Goal: Task Accomplishment & Management: Manage account settings

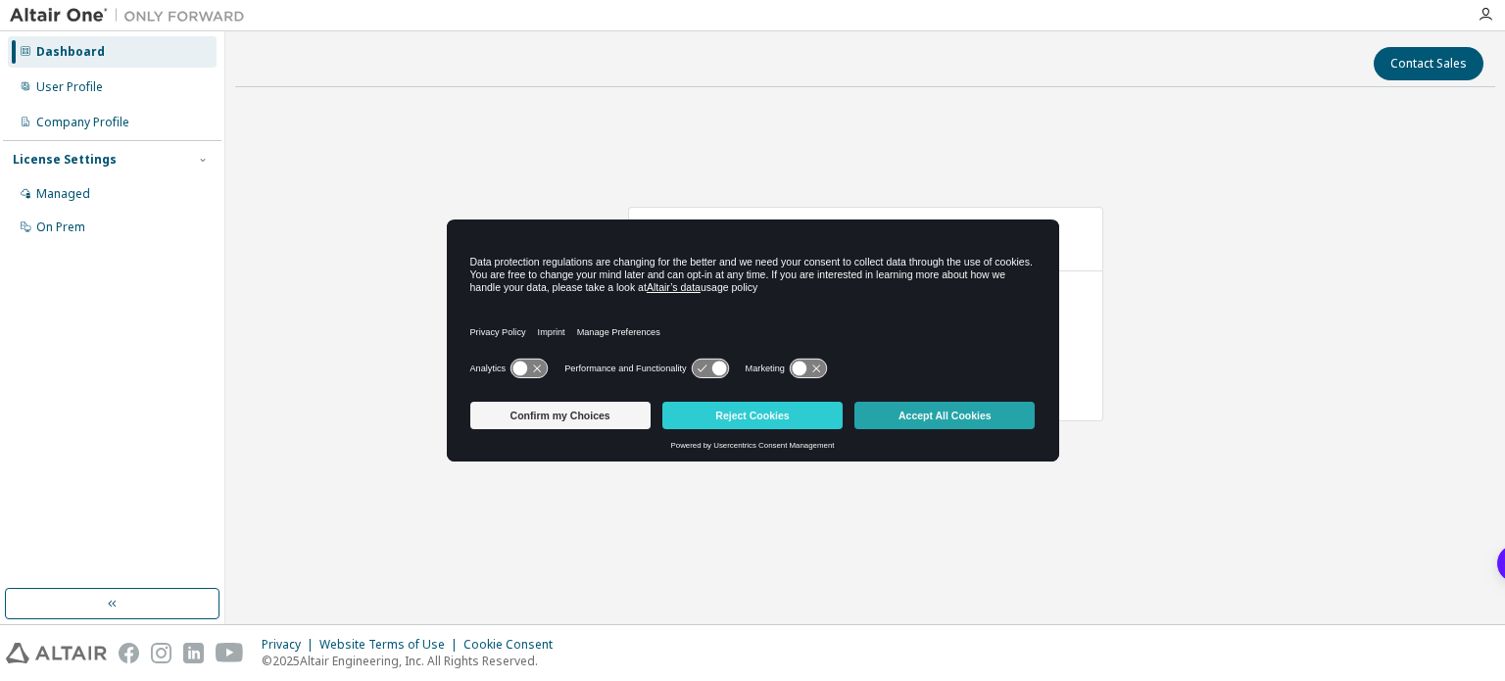
click at [949, 414] on button "Accept All Cookies" at bounding box center [944, 415] width 180 height 27
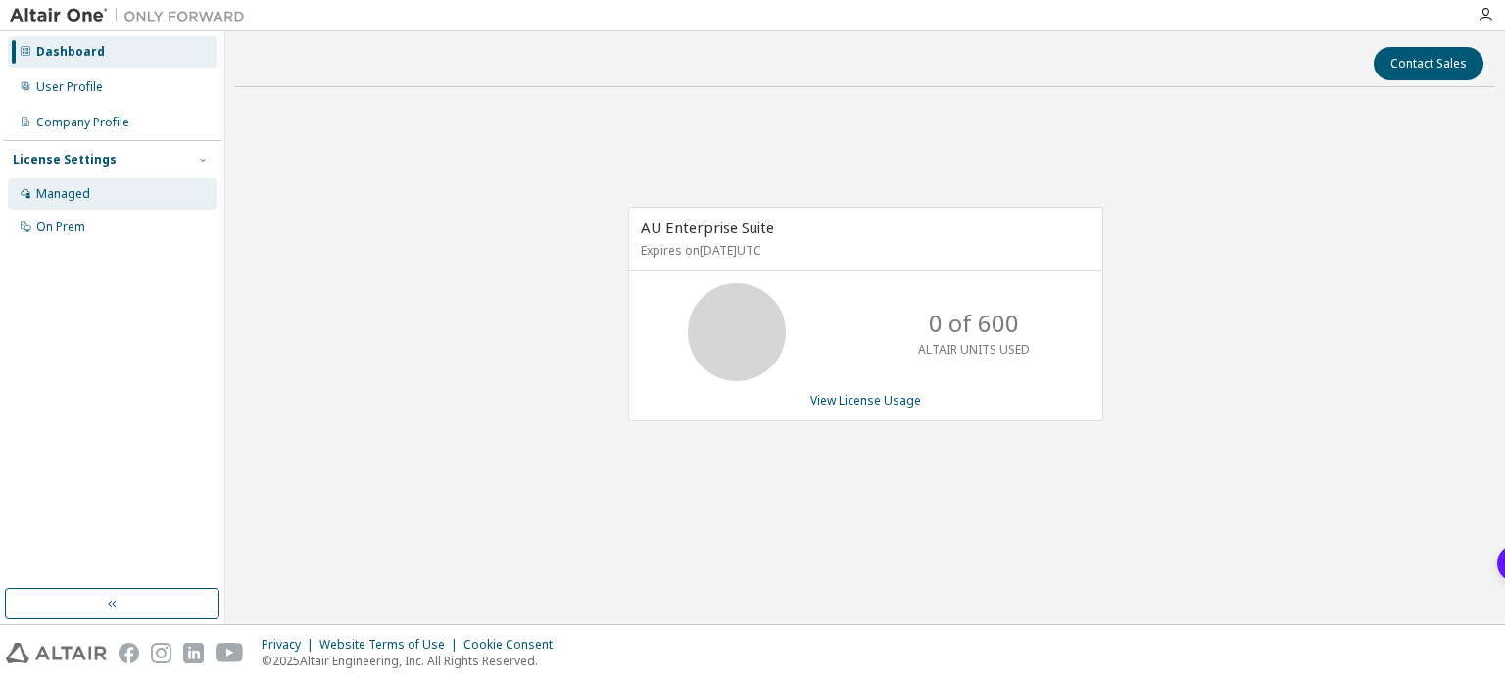
click at [74, 201] on div "Managed" at bounding box center [63, 194] width 54 height 16
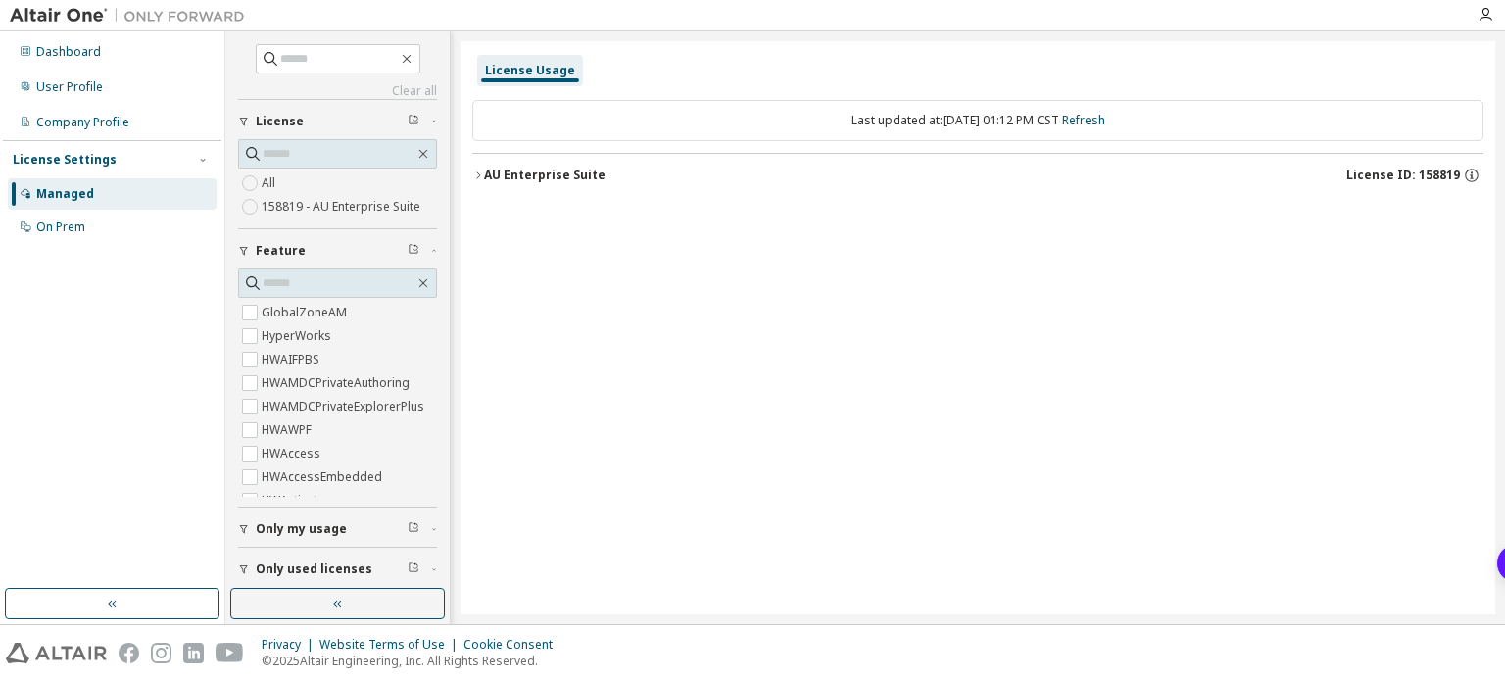
click at [344, 205] on label "158819 - AU Enterprise Suite" at bounding box center [343, 207] width 163 height 24
click at [478, 177] on icon "button" at bounding box center [478, 176] width 12 height 12
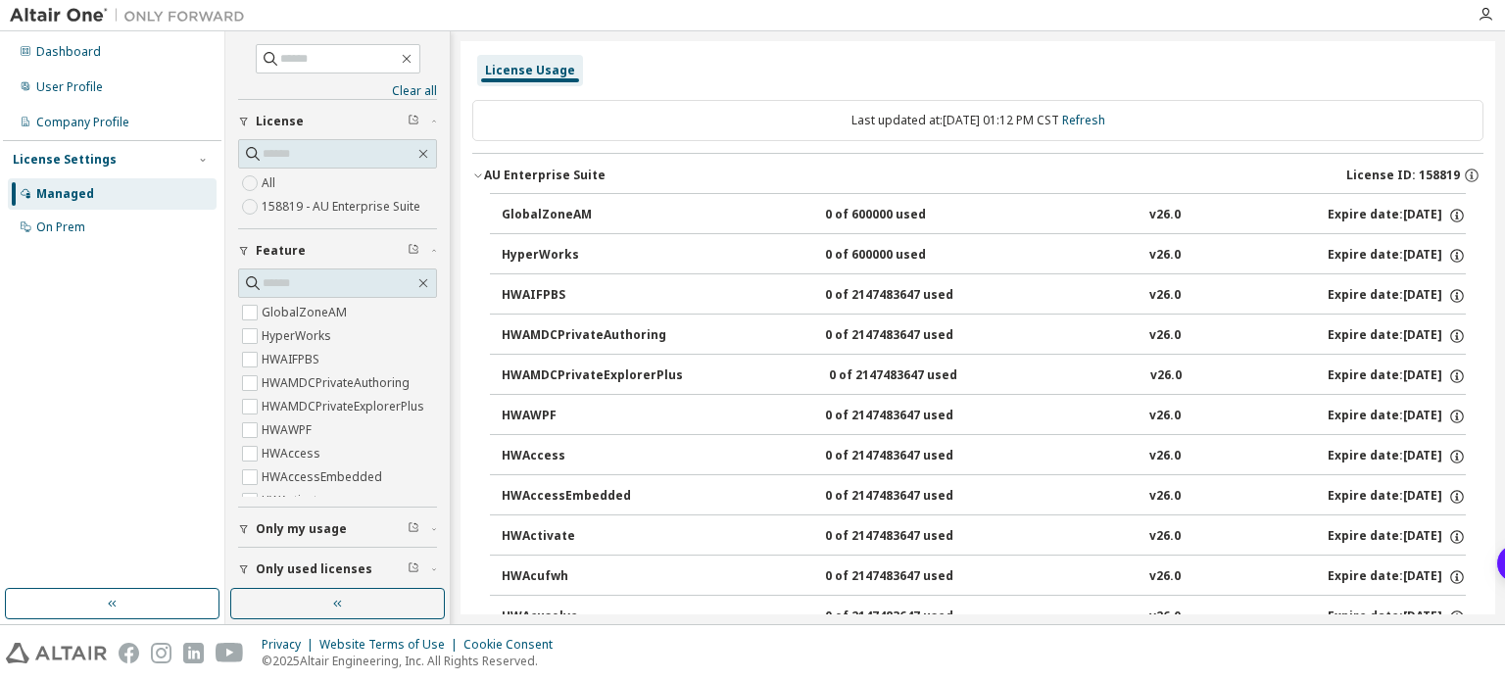
click at [480, 171] on icon "button" at bounding box center [478, 176] width 12 height 12
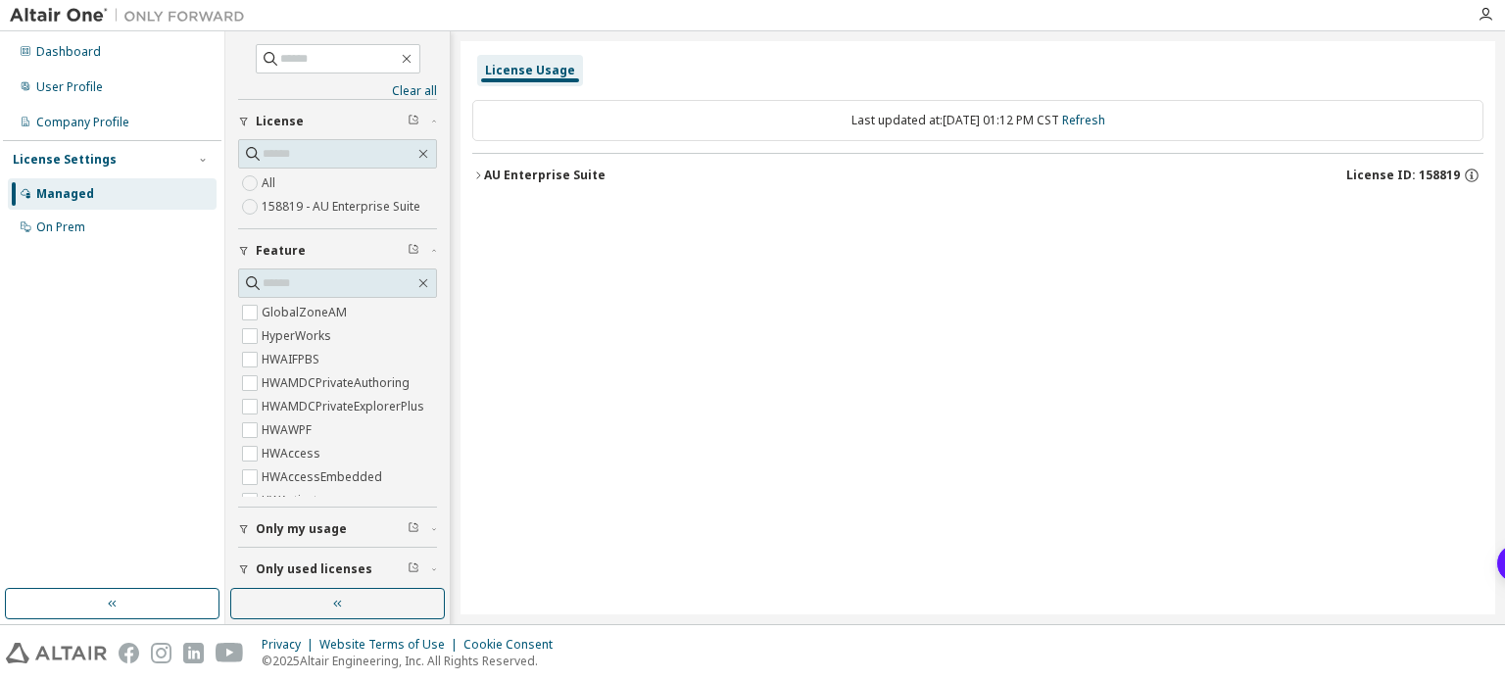
click at [312, 569] on span "Only used licenses" at bounding box center [314, 569] width 117 height 16
click at [497, 175] on div "AU Enterprise Suite" at bounding box center [545, 176] width 122 height 16
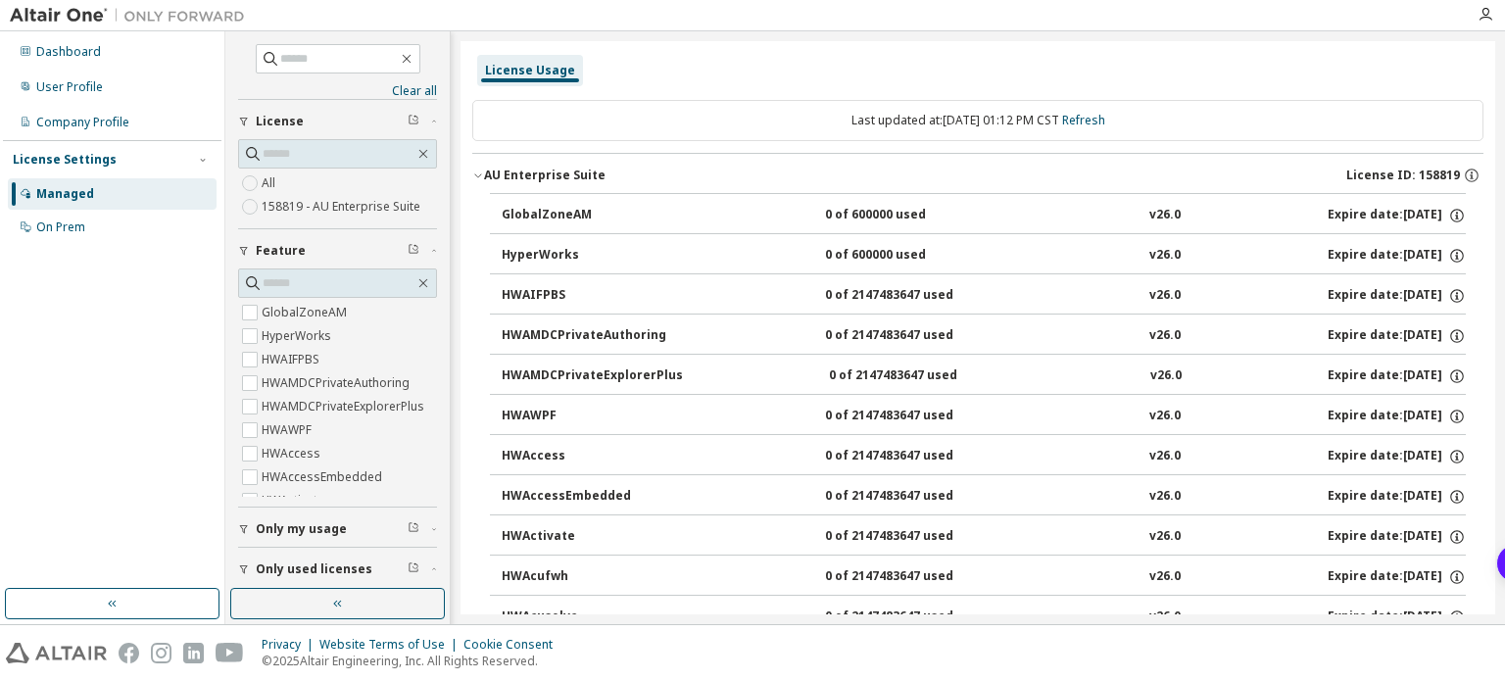
click at [497, 175] on div "AU Enterprise Suite" at bounding box center [545, 176] width 122 height 16
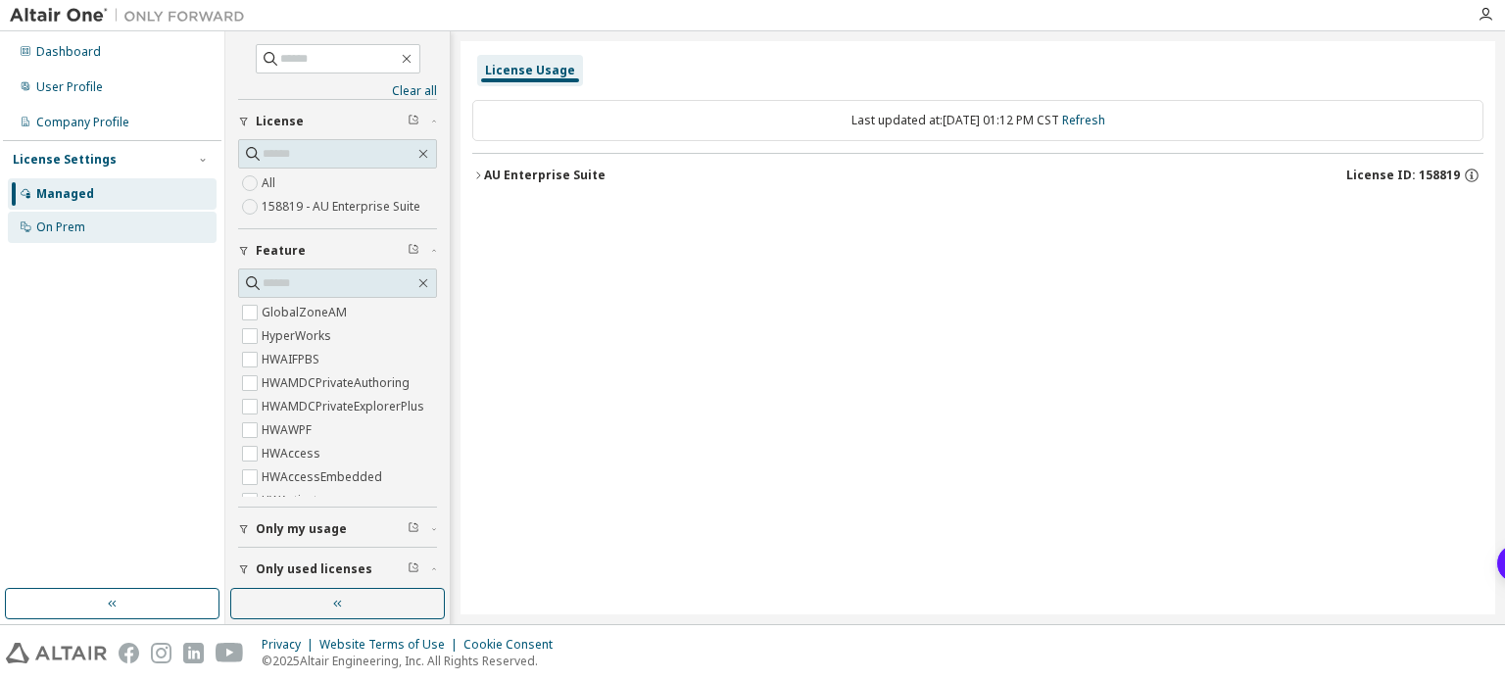
click at [78, 237] on div "On Prem" at bounding box center [112, 227] width 209 height 31
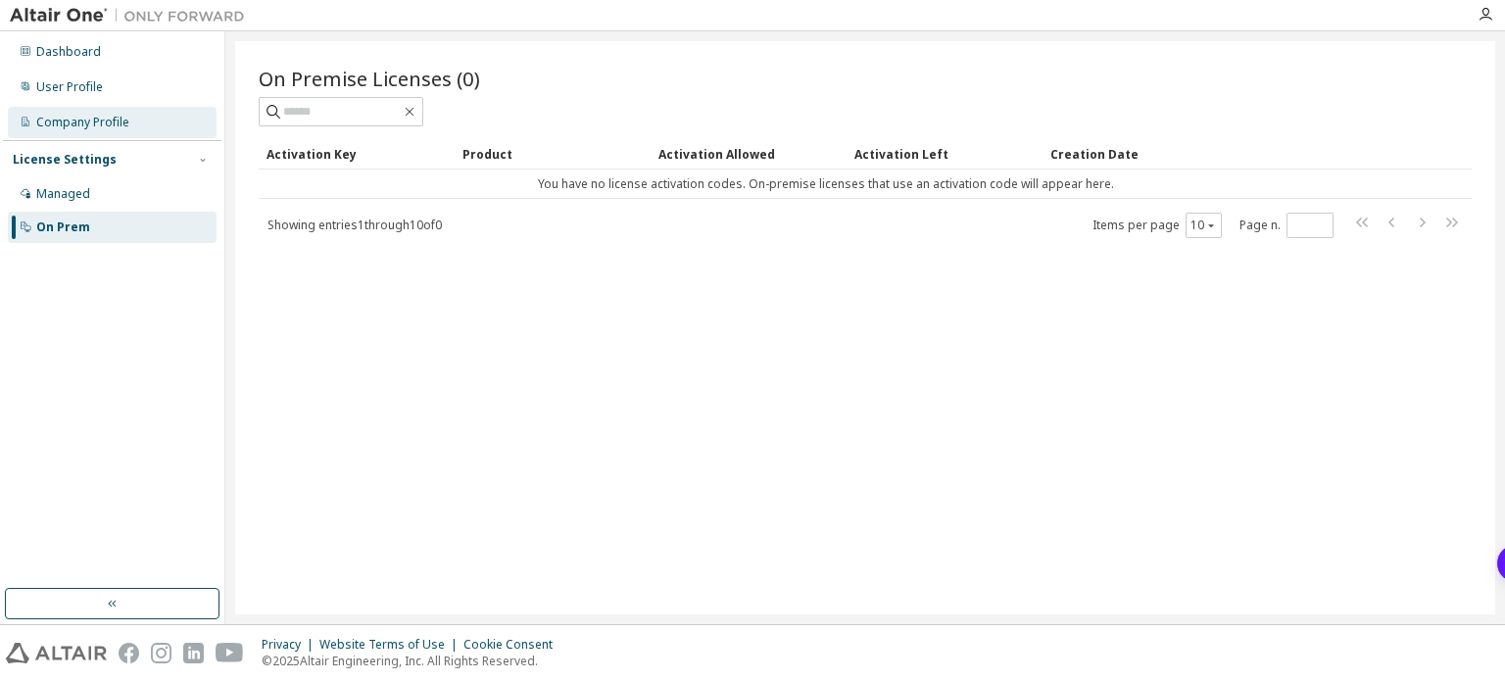
click at [82, 121] on div "Company Profile" at bounding box center [82, 123] width 93 height 16
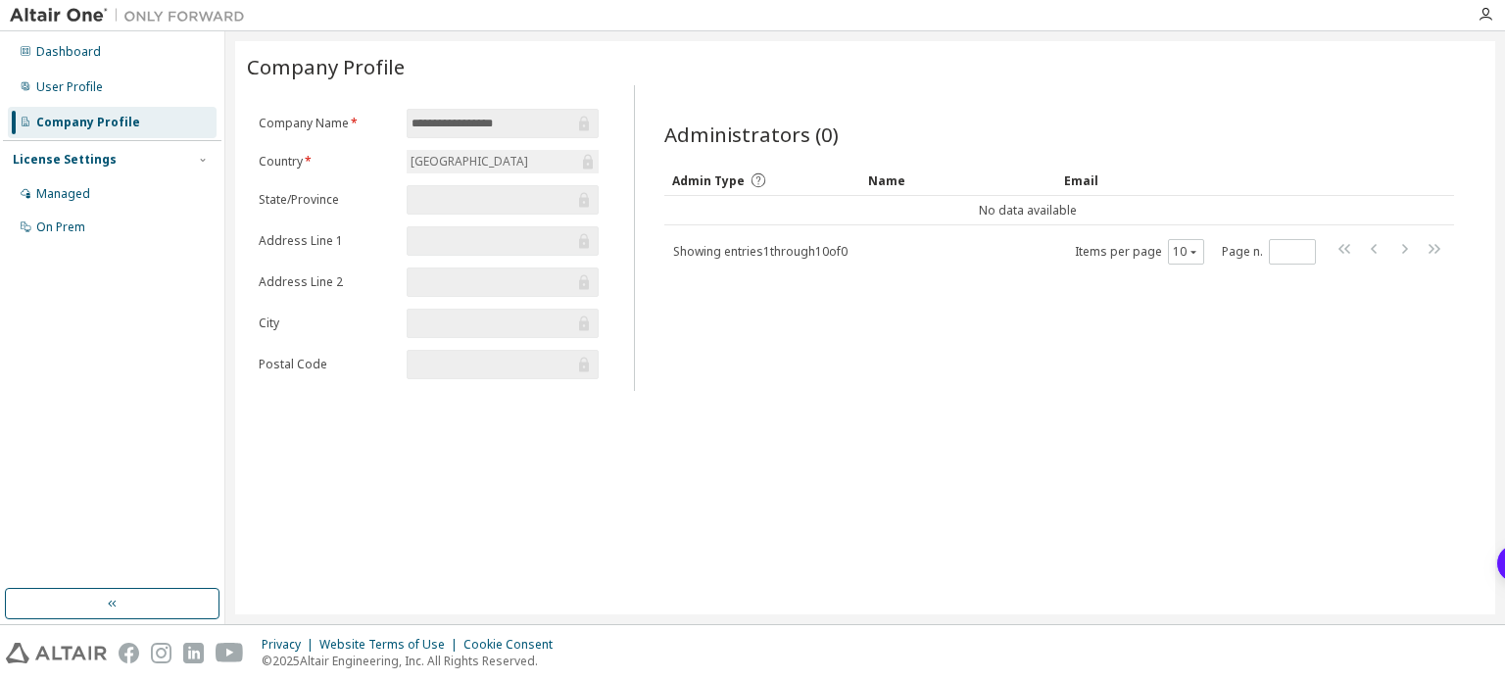
click at [460, 321] on input "text" at bounding box center [493, 324] width 163 height 20
click at [104, 96] on div "User Profile" at bounding box center [112, 87] width 209 height 31
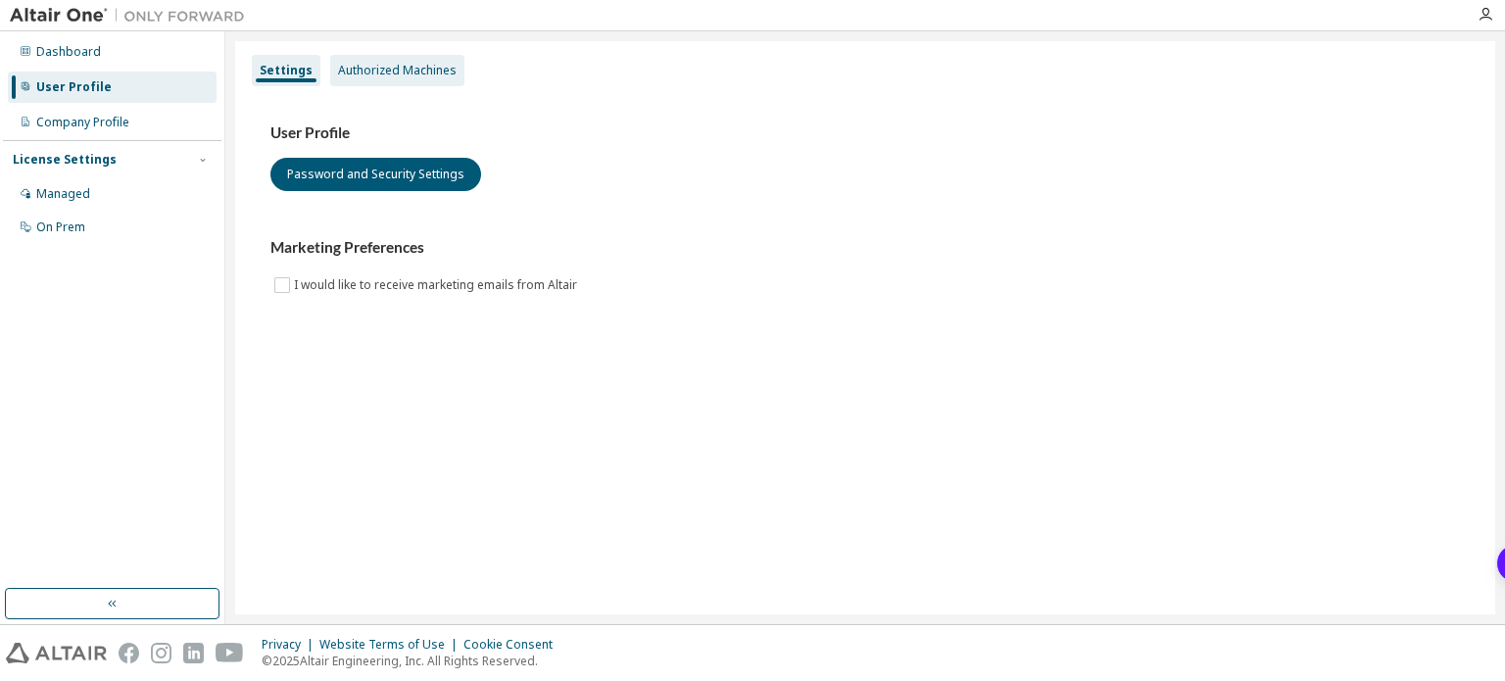
click at [379, 68] on div "Authorized Machines" at bounding box center [397, 71] width 119 height 16
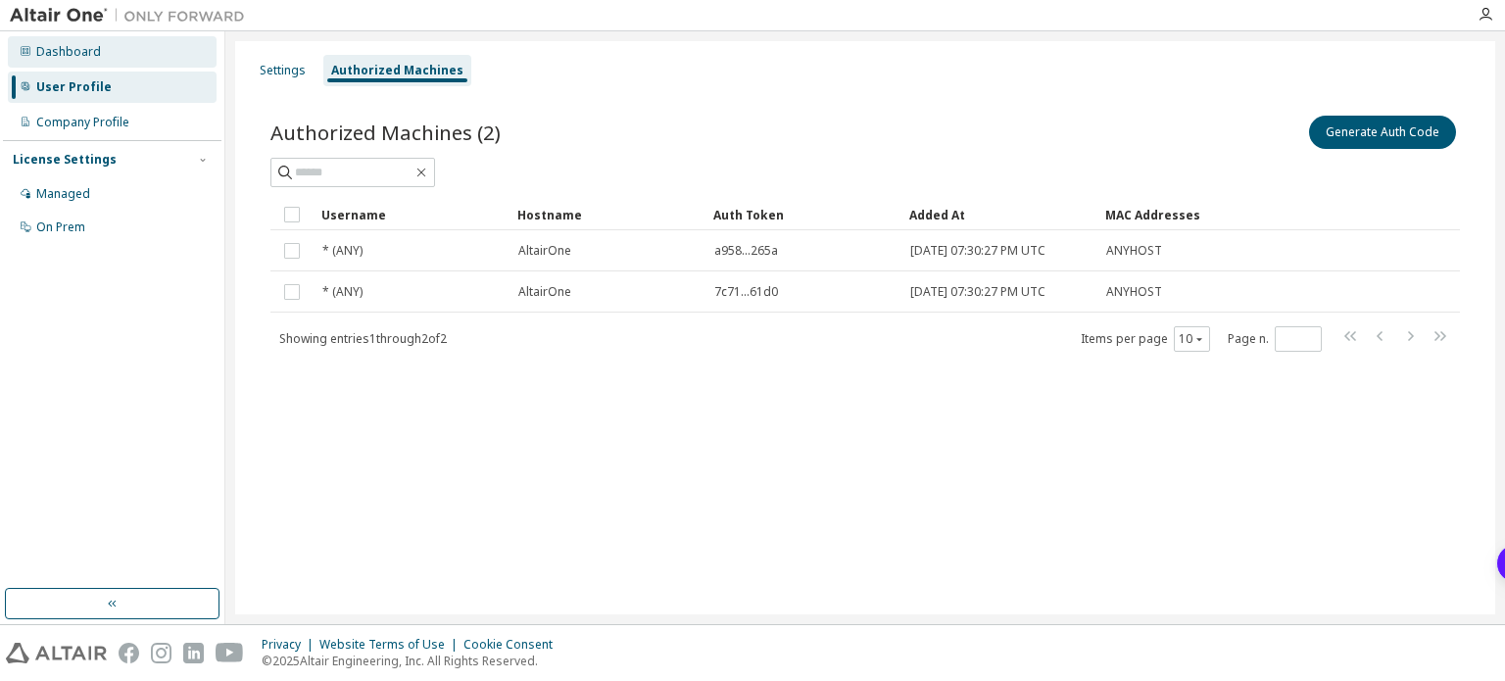
click at [97, 61] on div "Dashboard" at bounding box center [112, 51] width 209 height 31
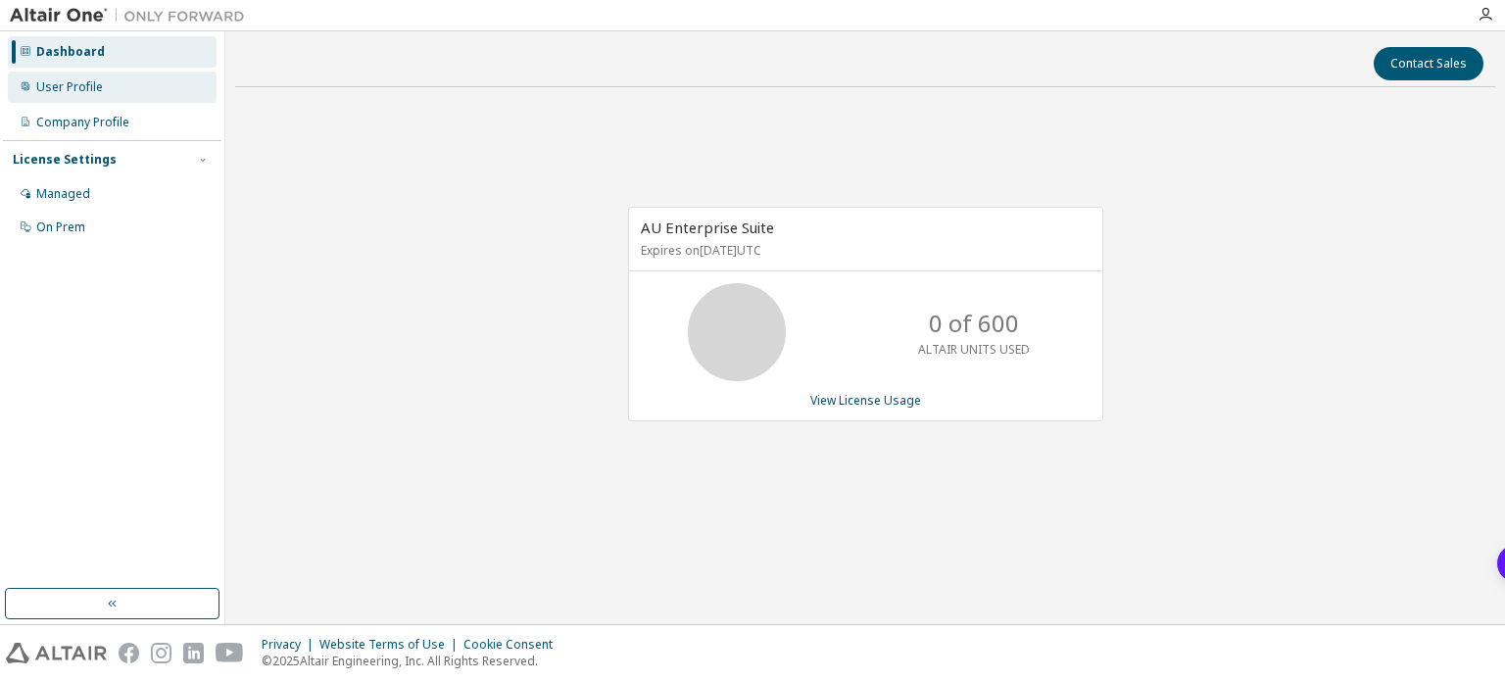
click at [80, 75] on div "User Profile" at bounding box center [112, 87] width 209 height 31
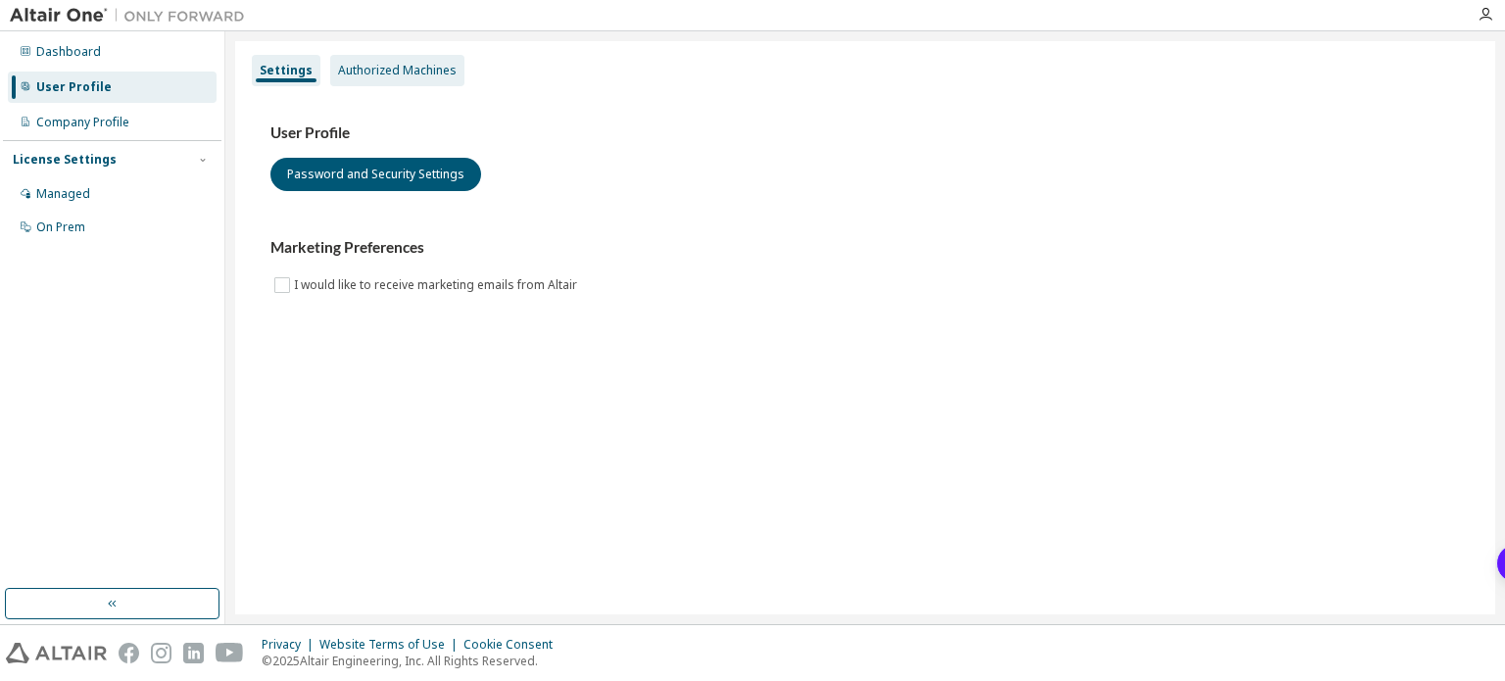
click at [405, 73] on div "Authorized Machines" at bounding box center [397, 71] width 119 height 16
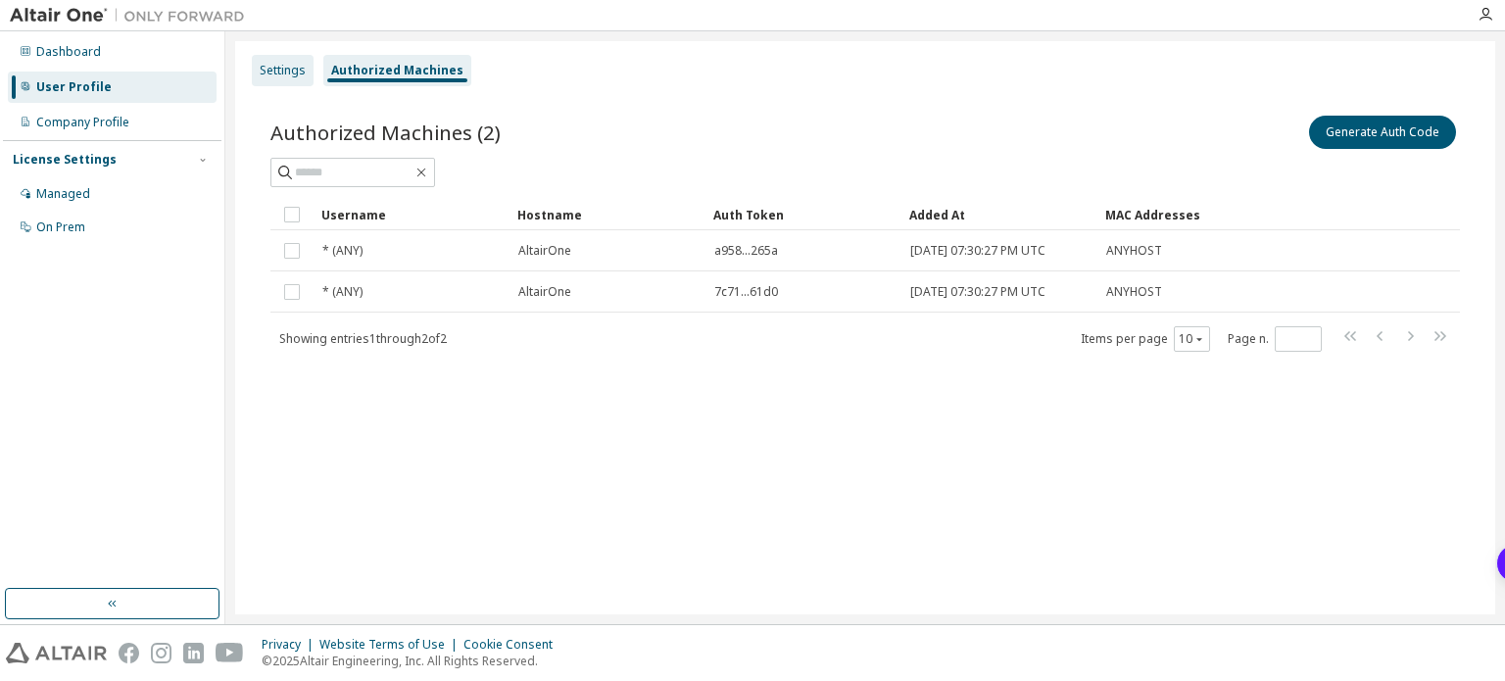
click at [302, 73] on div "Settings" at bounding box center [283, 71] width 46 height 16
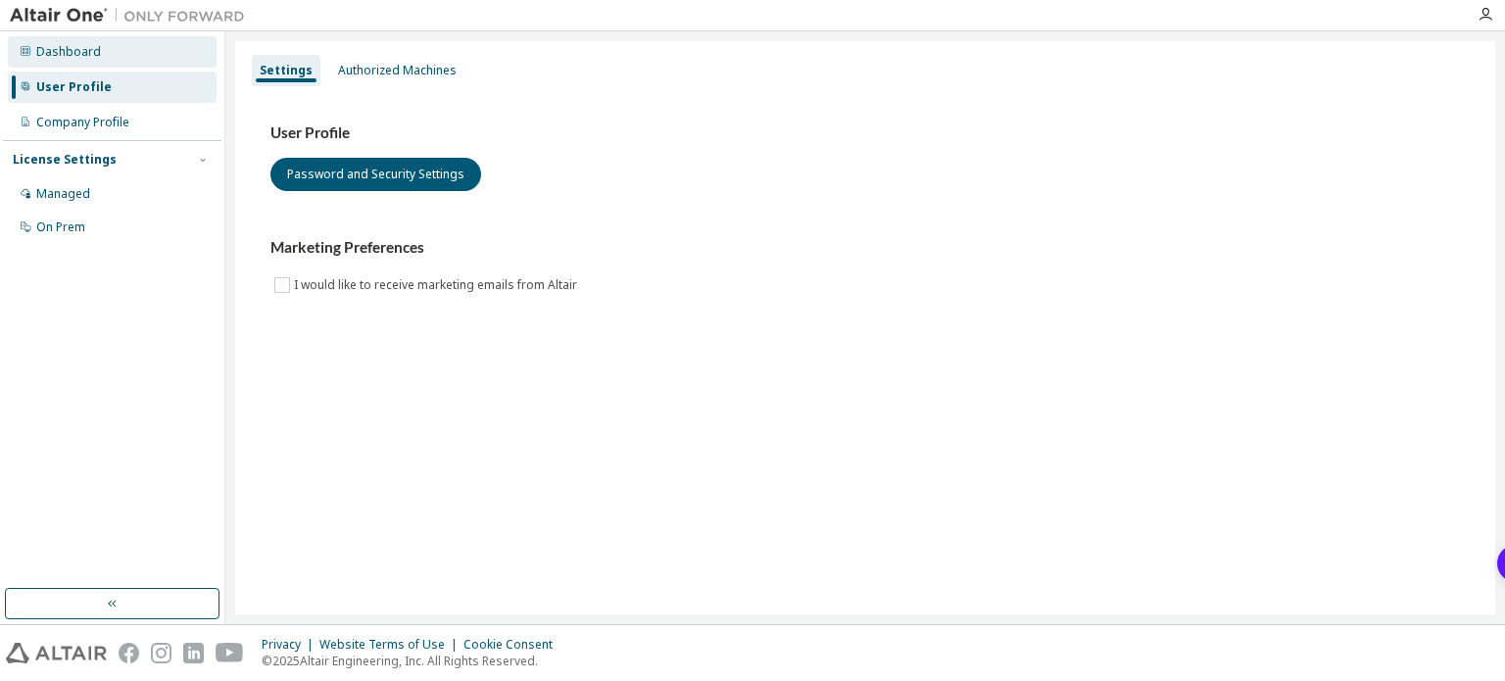
click at [67, 57] on div "Dashboard" at bounding box center [68, 52] width 65 height 16
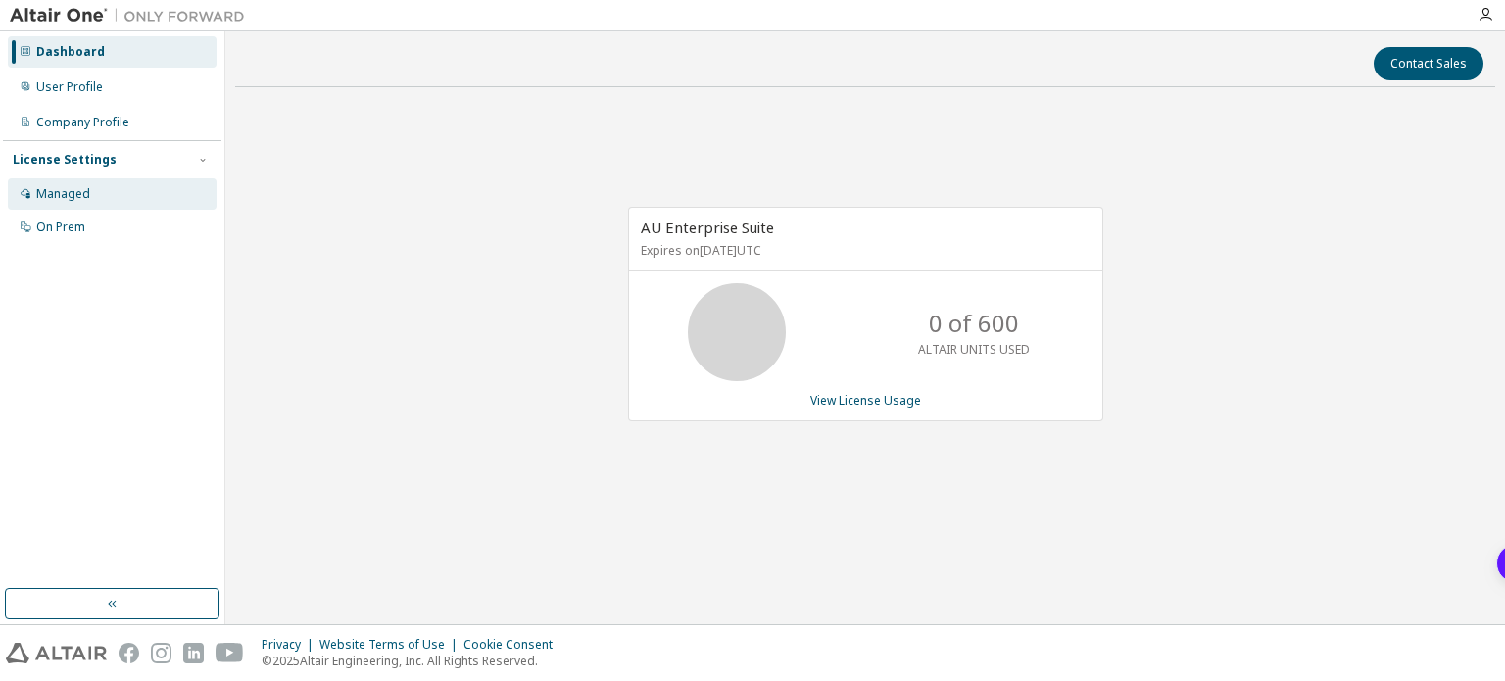
click at [67, 189] on div "Managed" at bounding box center [63, 194] width 54 height 16
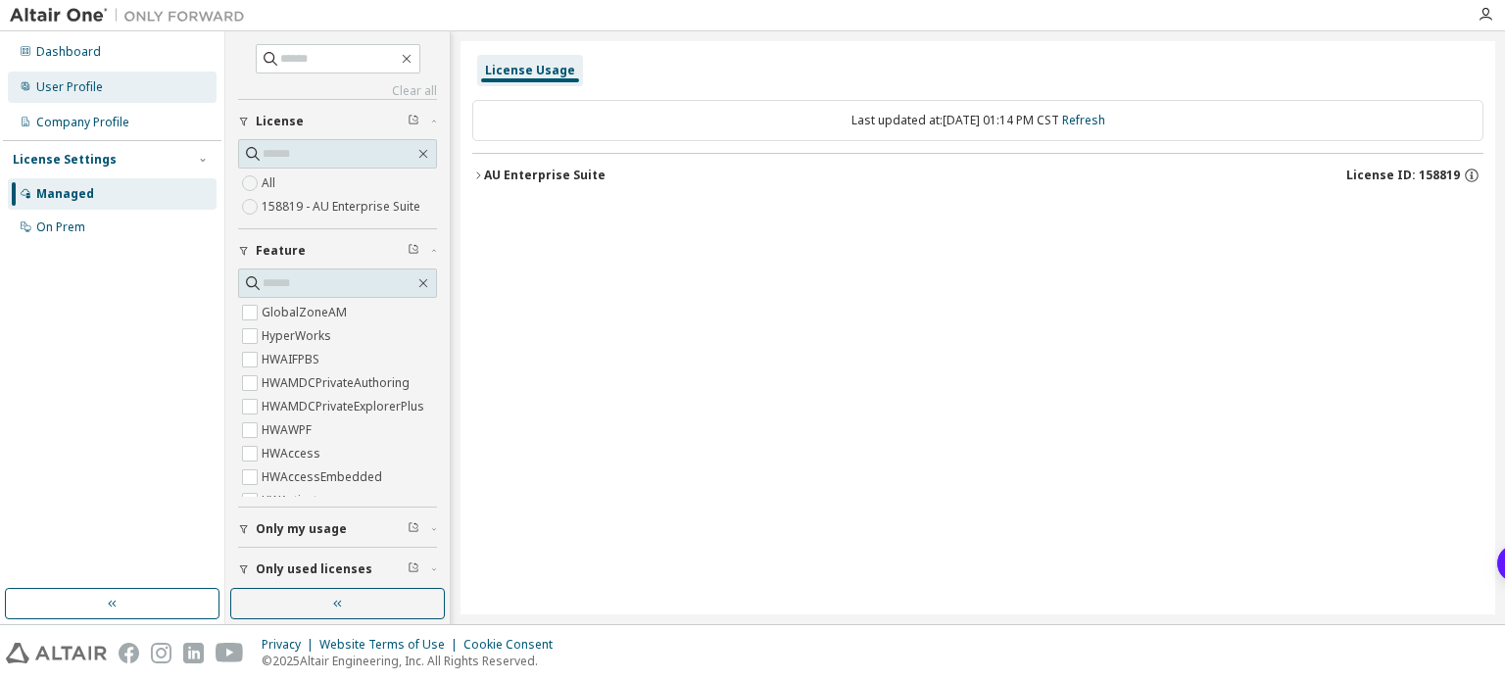
click at [79, 93] on div "User Profile" at bounding box center [69, 87] width 67 height 16
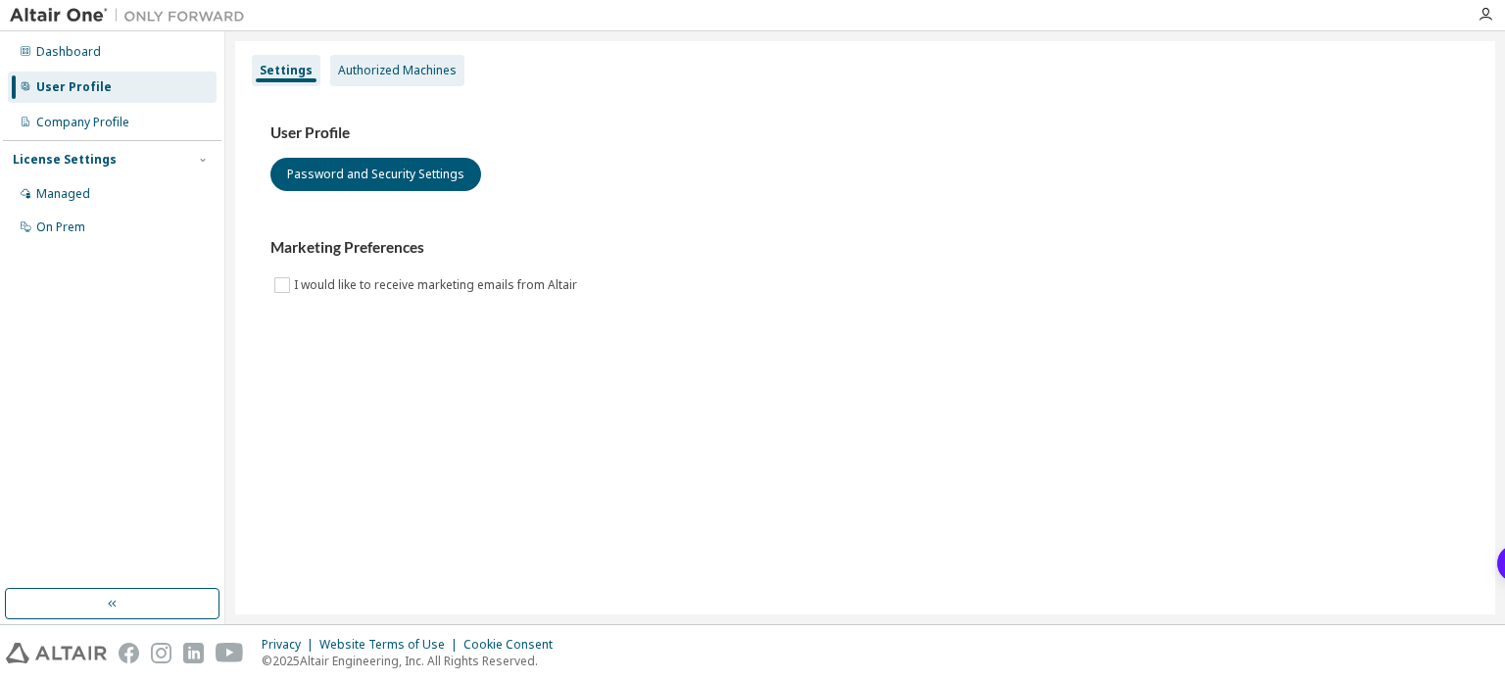
click at [388, 82] on div "Authorized Machines" at bounding box center [397, 70] width 134 height 31
